Goal: Task Accomplishment & Management: Complete application form

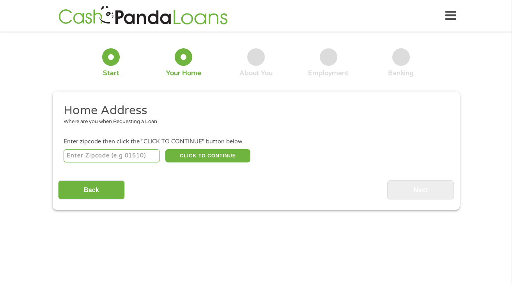
click at [108, 157] on input "number" at bounding box center [112, 155] width 96 height 13
type input "07621"
click at [209, 153] on button "CLICK TO CONTINUE" at bounding box center [207, 155] width 85 height 13
type input "07621"
type input "Bergenfield"
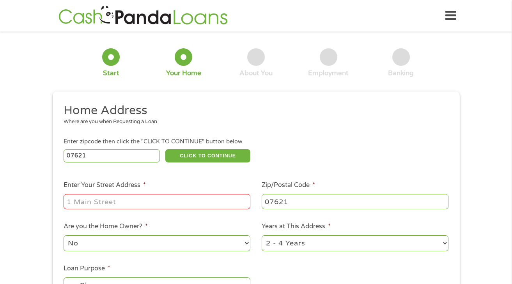
click at [157, 206] on input "Enter Your Street Address *" at bounding box center [157, 201] width 187 height 15
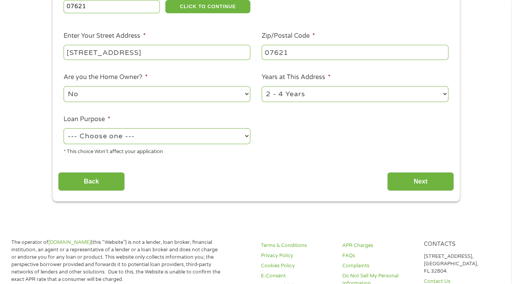
scroll to position [160, 0]
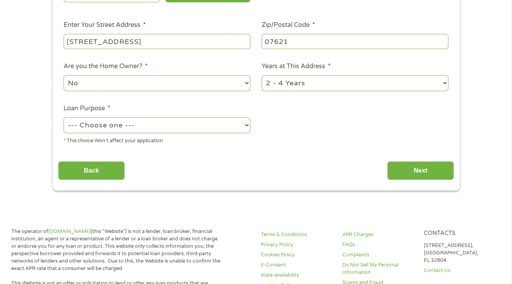
type input "[STREET_ADDRESS]"
click at [124, 129] on select "--- Choose one --- Pay Bills Debt Consolidation Home Improvement Major Purchase…" at bounding box center [157, 125] width 187 height 16
click at [146, 126] on select "--- Choose one --- Pay Bills Debt Consolidation Home Improvement Major Purchase…" at bounding box center [157, 125] width 187 height 16
select select "paybills"
click at [64, 118] on select "--- Choose one --- Pay Bills Debt Consolidation Home Improvement Major Purchase…" at bounding box center [157, 125] width 187 height 16
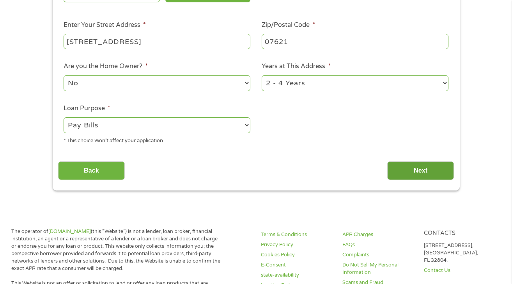
click at [454, 176] on input "Next" at bounding box center [420, 170] width 67 height 19
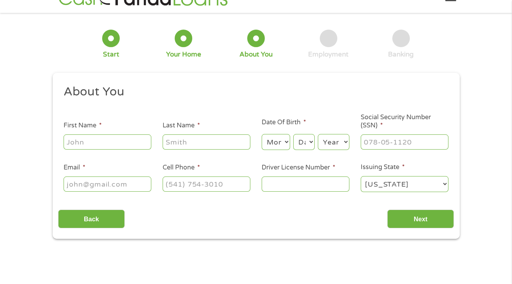
scroll to position [0, 0]
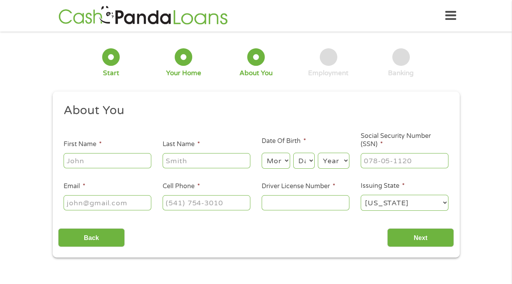
click at [108, 161] on input "First Name *" at bounding box center [108, 160] width 88 height 15
type input "cherrilyn"
type input "[PERSON_NAME]"
type input "[EMAIL_ADDRESS][DOMAIN_NAME]"
type input "[PHONE_NUMBER]"
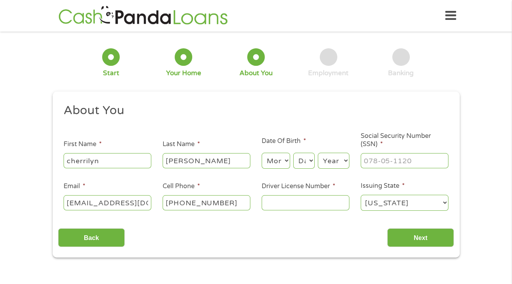
click at [283, 164] on select "Month 1 2 3 4 5 6 7 8 9 10 11 12" at bounding box center [276, 161] width 28 height 16
select select "1"
click at [262, 153] on select "Month 1 2 3 4 5 6 7 8 9 10 11 12" at bounding box center [276, 161] width 28 height 16
click at [312, 164] on select "Day 1 2 3 4 5 6 7 8 9 10 11 12 13 14 15 16 17 18 19 20 21 22 23 24 25 26 27 28 …" at bounding box center [303, 161] width 21 height 16
select select "5"
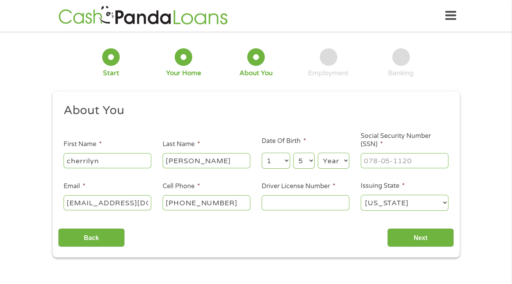
click at [293, 153] on select "Day 1 2 3 4 5 6 7 8 9 10 11 12 13 14 15 16 17 18 19 20 21 22 23 24 25 26 27 28 …" at bounding box center [303, 161] width 21 height 16
click at [335, 156] on select "Year [DATE] 2006 2005 2004 2003 2002 2001 2000 1999 1998 1997 1996 1995 1994 19…" at bounding box center [334, 161] width 32 height 16
select select "1976"
click at [318, 153] on select "Year [DATE] 2006 2005 2004 2003 2002 2001 2000 1999 1998 1997 1996 1995 1994 19…" at bounding box center [334, 161] width 32 height 16
click at [376, 163] on input "___-__-____" at bounding box center [405, 160] width 88 height 15
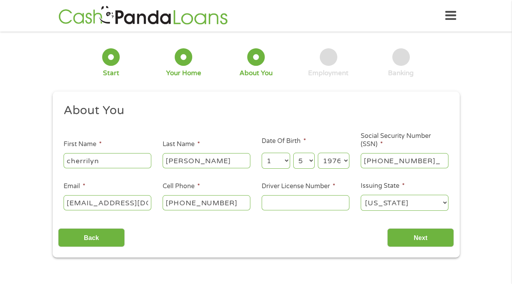
type input "075-98-5992"
click at [304, 205] on input "Driver License Number *" at bounding box center [306, 202] width 88 height 15
type input "g"
type input "G05541228451762"
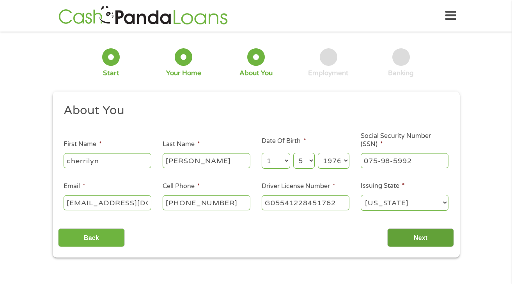
click at [405, 234] on input "Next" at bounding box center [420, 238] width 67 height 19
click at [421, 249] on div "This field is hidden when viewing the form gclid EAIaIQobChMI0I7r0uaDkAMVAU9HAR…" at bounding box center [256, 175] width 407 height 167
click at [422, 240] on input "Next" at bounding box center [420, 238] width 67 height 19
click at [138, 160] on input "cherrilyn" at bounding box center [108, 160] width 88 height 15
type input "cherrilyn"
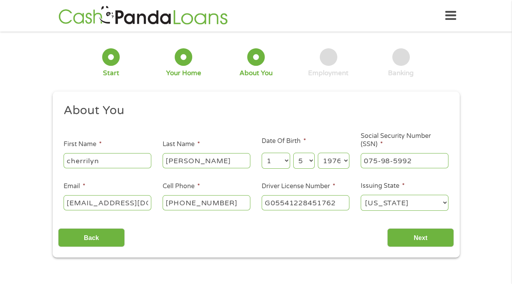
click at [202, 163] on input "[PERSON_NAME]" at bounding box center [207, 160] width 88 height 15
type input "[PERSON_NAME]"
click at [147, 204] on input "[EMAIL_ADDRESS][DOMAIN_NAME]" at bounding box center [108, 202] width 88 height 15
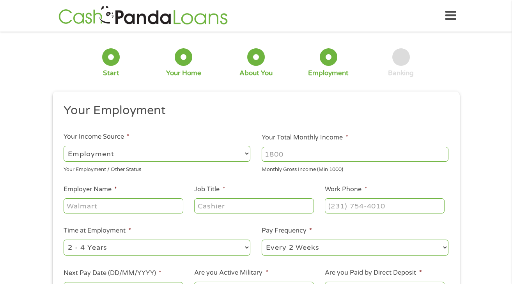
click at [137, 155] on select "--- Choose one --- Employment [DEMOGRAPHIC_DATA] Benefits" at bounding box center [157, 154] width 187 height 16
click at [64, 146] on select "--- Choose one --- Employment [DEMOGRAPHIC_DATA] Benefits" at bounding box center [157, 154] width 187 height 16
click at [299, 159] on input "Your Total Monthly Income *" at bounding box center [355, 154] width 187 height 15
type input "15000"
click at [116, 204] on input "Employer Name *" at bounding box center [123, 206] width 119 height 15
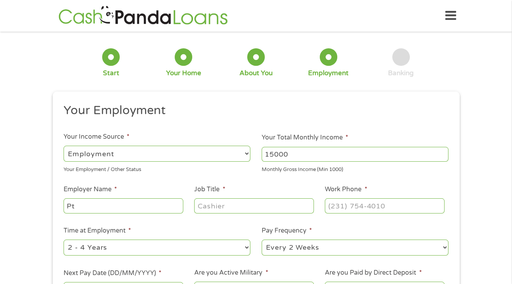
type input "P"
type input "t"
type input "r"
type input "Precision Pain & Spine Institute"
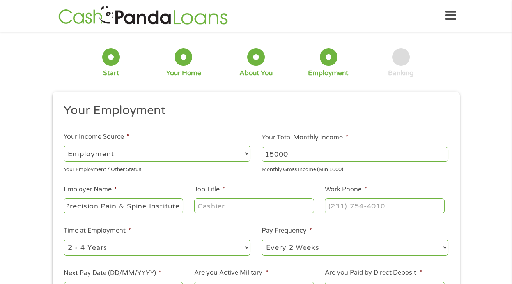
scroll to position [0, 0]
click at [237, 211] on input "Job Title *" at bounding box center [253, 206] width 119 height 15
type input "a"
type input "Physical Therapist"
click at [347, 213] on input "(___) ___-____" at bounding box center [384, 206] width 119 height 15
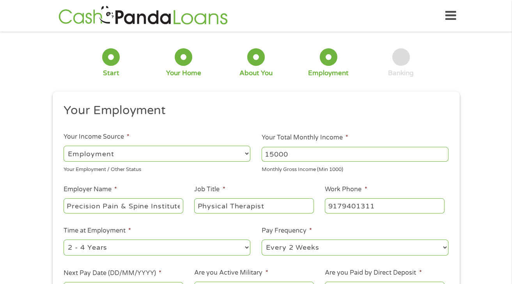
type input "[PHONE_NUMBER]"
click at [237, 252] on select "--- Choose one --- 1 Year or less 1 - 2 Years 2 - 4 Years Over 4 Years" at bounding box center [157, 248] width 187 height 16
click at [240, 249] on select "--- Choose one --- 1 Year or less 1 - 2 Years 2 - 4 Years Over 4 Years" at bounding box center [157, 248] width 187 height 16
select select "24months"
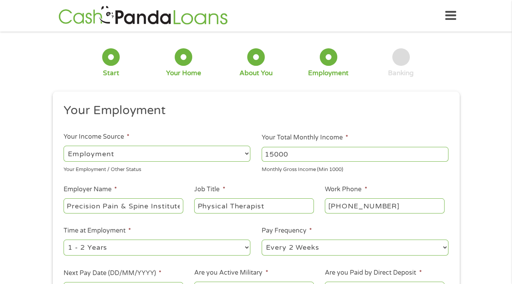
click at [64, 240] on select "--- Choose one --- 1 Year or less 1 - 2 Years 2 - 4 Years Over 4 Years" at bounding box center [157, 248] width 187 height 16
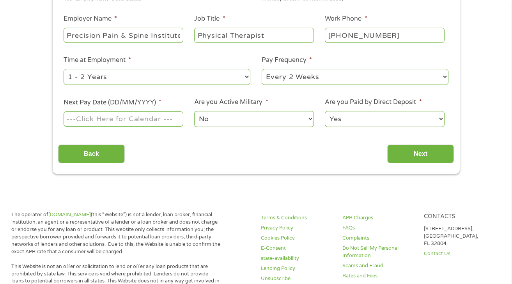
scroll to position [192, 0]
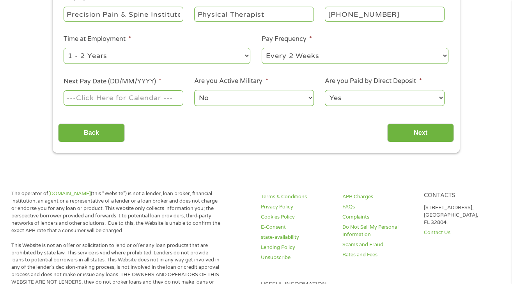
click at [114, 100] on input "Next Pay Date (DD/MM/YYYY) *" at bounding box center [123, 97] width 119 height 15
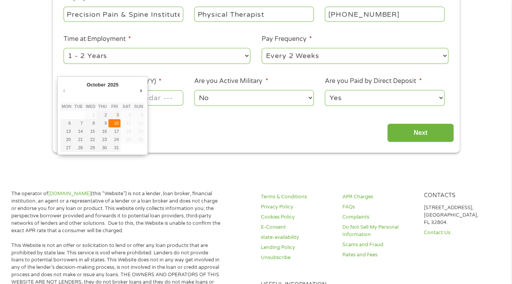
type input "[DATE]"
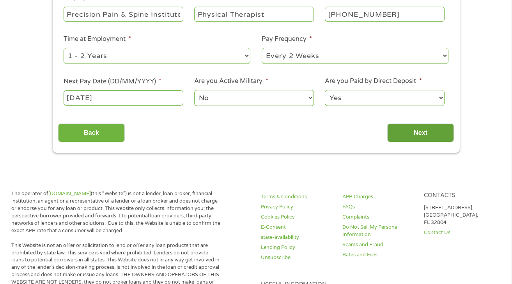
click at [410, 130] on input "Next" at bounding box center [420, 133] width 67 height 19
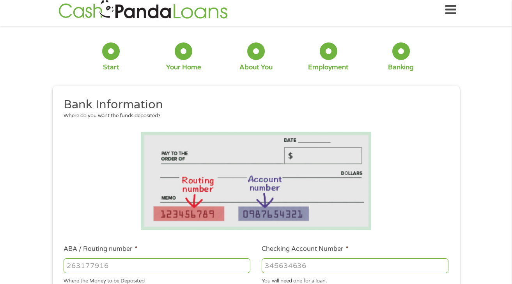
scroll to position [0, 0]
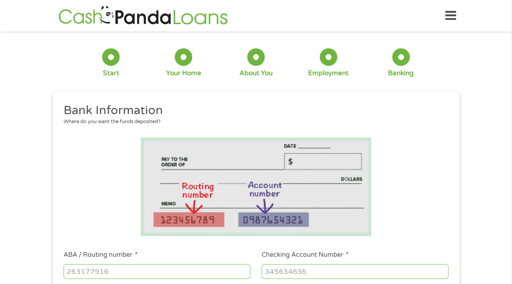
click at [122, 268] on input "ABA / Routing number *" at bounding box center [157, 271] width 187 height 15
type input "031176110"
type input "CAPITAL ONE NA"
type input "031176110"
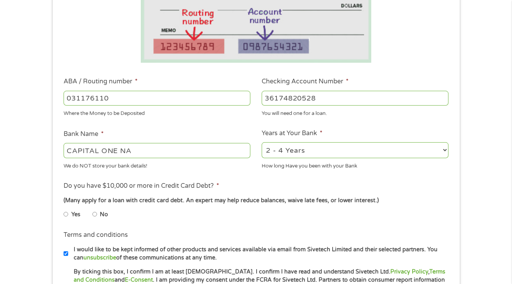
scroll to position [229, 0]
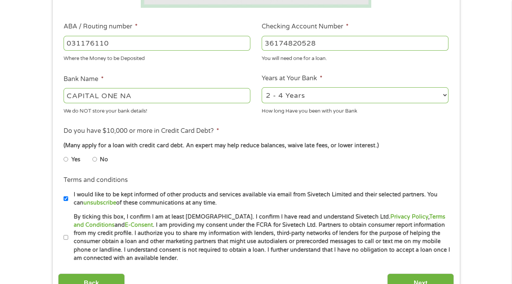
type input "36174820528"
click at [297, 95] on select "2 - 4 Years 6 - 12 Months 1 - 2 Years Over 4 Years" at bounding box center [355, 95] width 187 height 16
select select "60months"
click at [262, 88] on select "2 - 4 Years 6 - 12 Months 1 - 2 Years Over 4 Years" at bounding box center [355, 95] width 187 height 16
click at [96, 160] on input "No" at bounding box center [94, 159] width 5 height 12
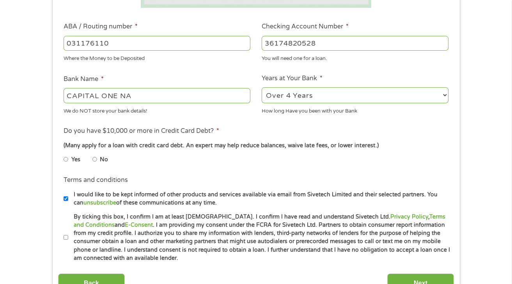
radio input "true"
click at [64, 236] on input "By ticking this box, I confirm I am at least [DEMOGRAPHIC_DATA]. I confirm I ha…" at bounding box center [66, 238] width 5 height 12
checkbox input "true"
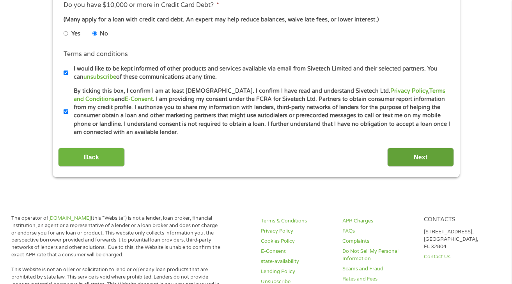
scroll to position [357, 0]
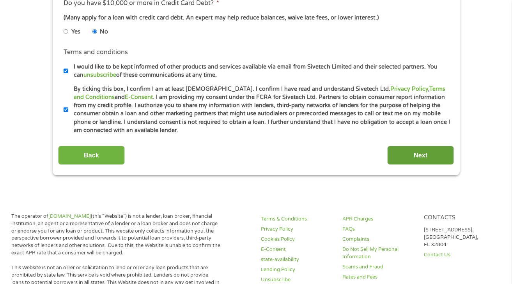
click at [403, 153] on input "Next" at bounding box center [420, 155] width 67 height 19
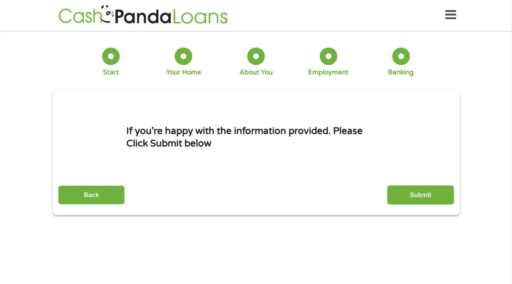
scroll to position [0, 0]
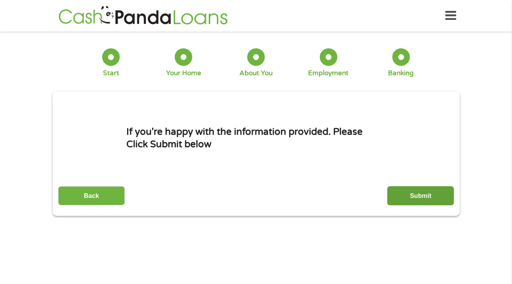
click at [417, 200] on input "Submit" at bounding box center [420, 195] width 67 height 19
